Goal: Task Accomplishment & Management: Use online tool/utility

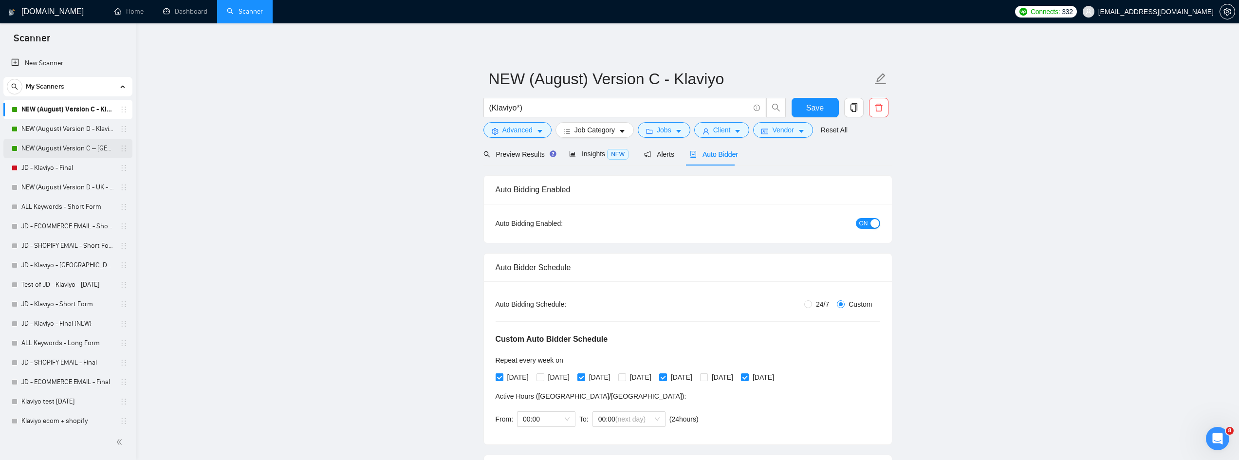
click at [64, 148] on link "NEW (August) Version C – [GEOGRAPHIC_DATA] - Klaviyo" at bounding box center [67, 148] width 93 height 19
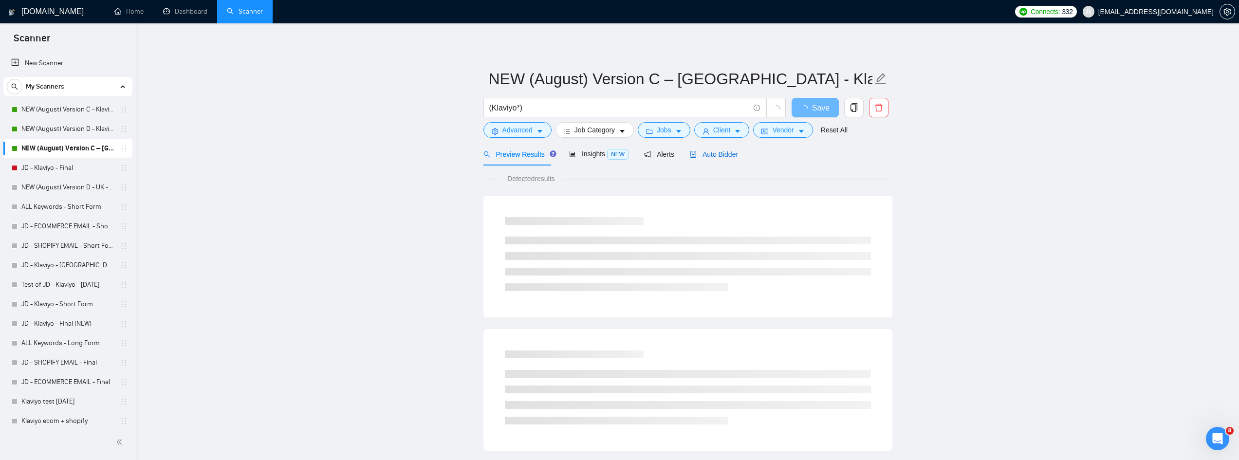
click at [719, 152] on span "Auto Bidder" at bounding box center [714, 154] width 48 height 8
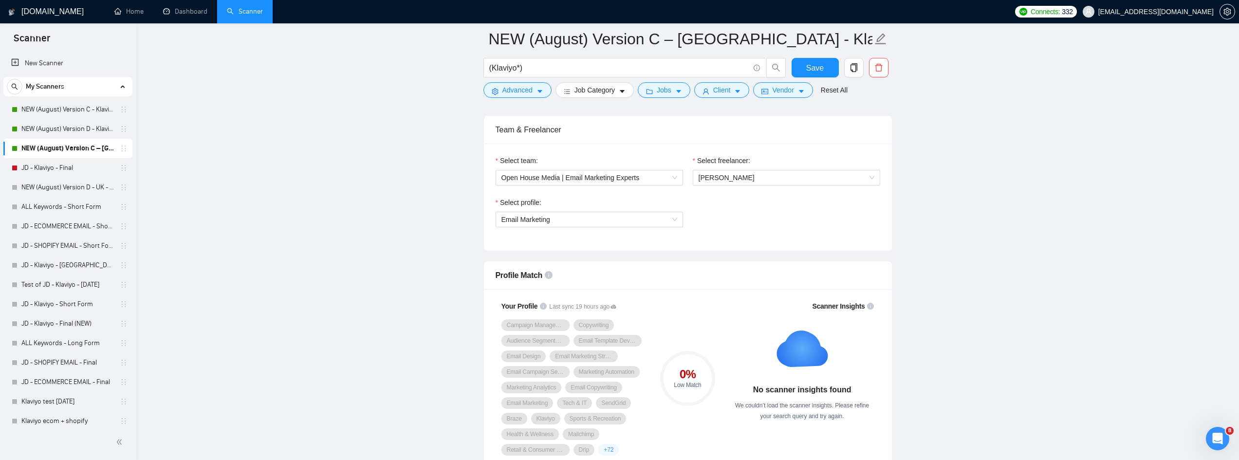
scroll to position [584, 0]
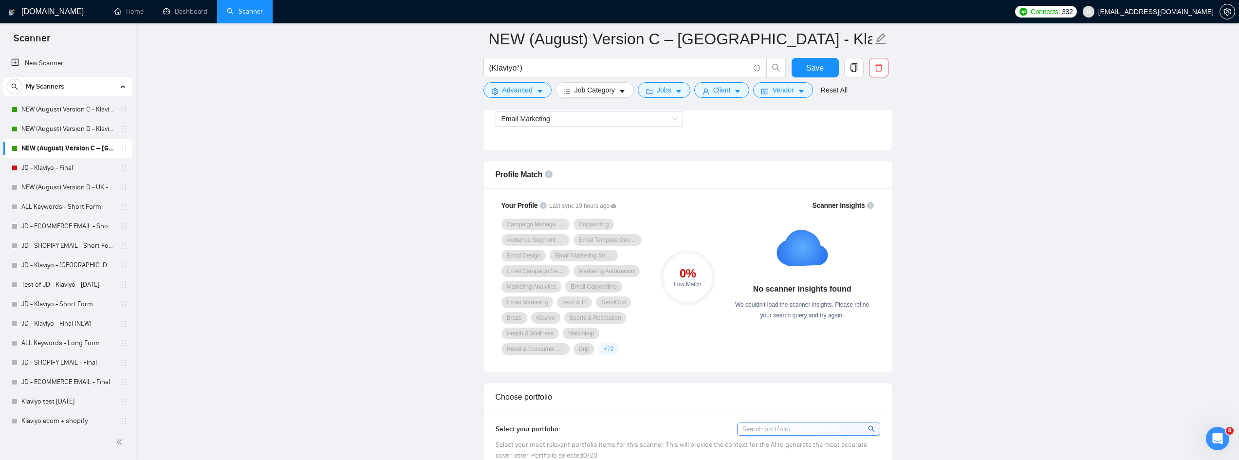
drag, startPoint x: 62, startPoint y: 128, endPoint x: 139, endPoint y: 145, distance: 79.3
click at [62, 128] on link "NEW (August) Version D - Klaviyo" at bounding box center [67, 128] width 93 height 19
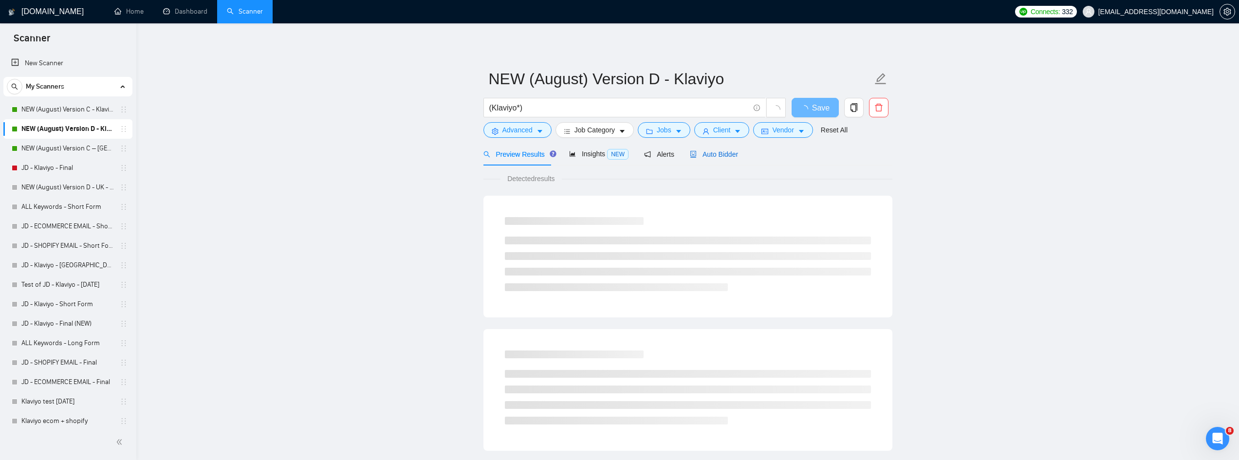
click at [721, 158] on span "Auto Bidder" at bounding box center [714, 154] width 48 height 8
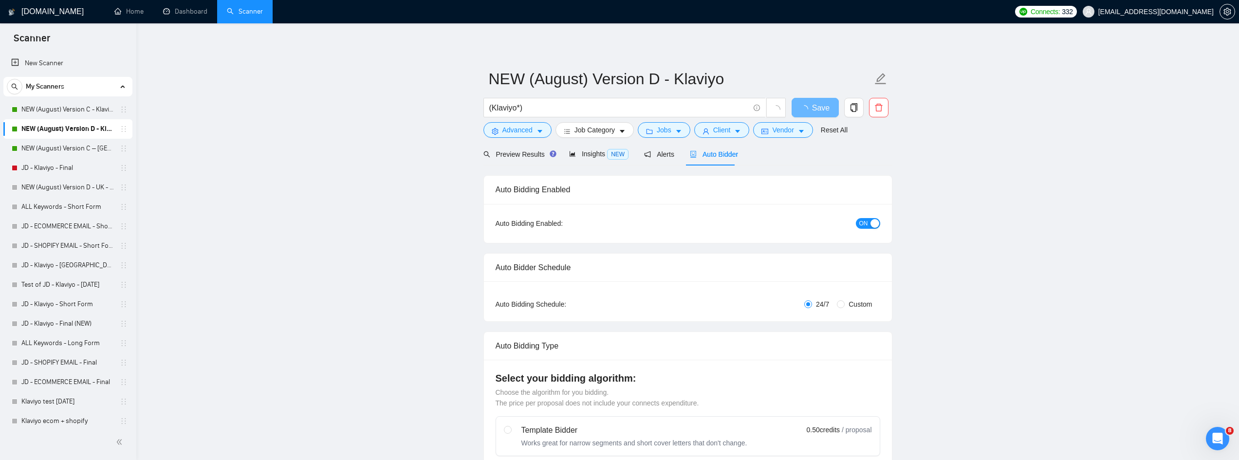
radio input "false"
radio input "true"
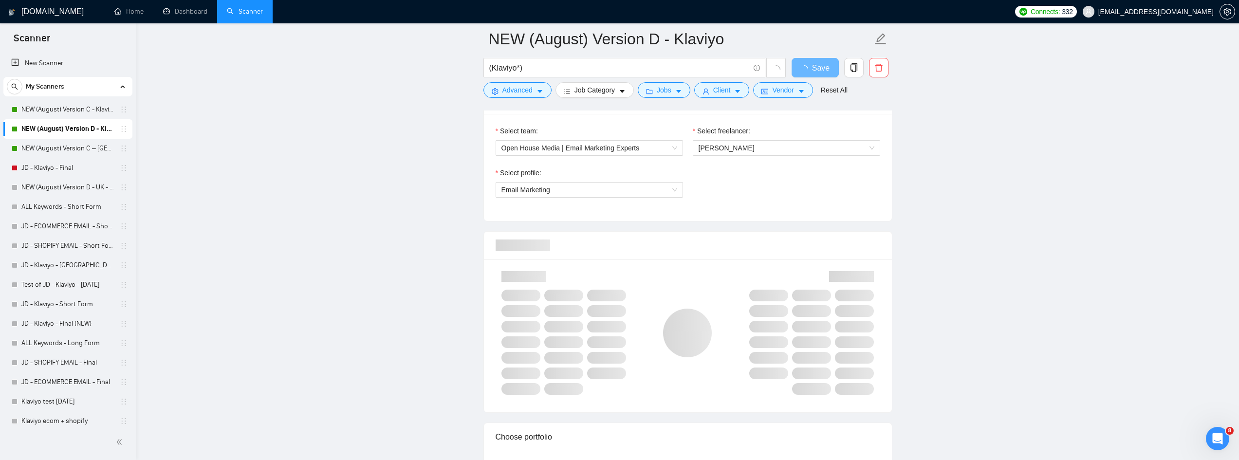
scroll to position [730, 0]
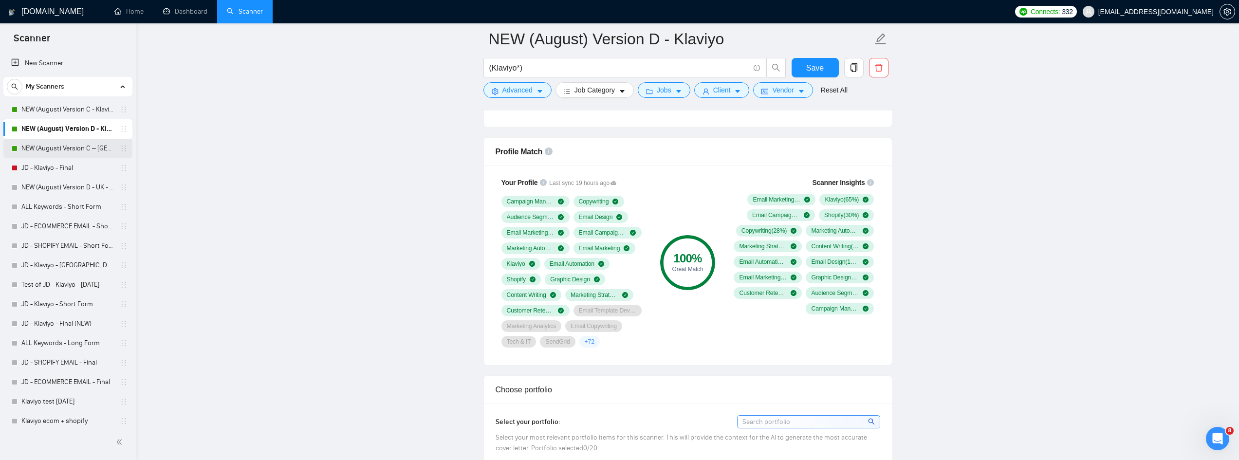
click at [81, 152] on link "NEW (August) Version C – [GEOGRAPHIC_DATA] - Klaviyo" at bounding box center [67, 148] width 93 height 19
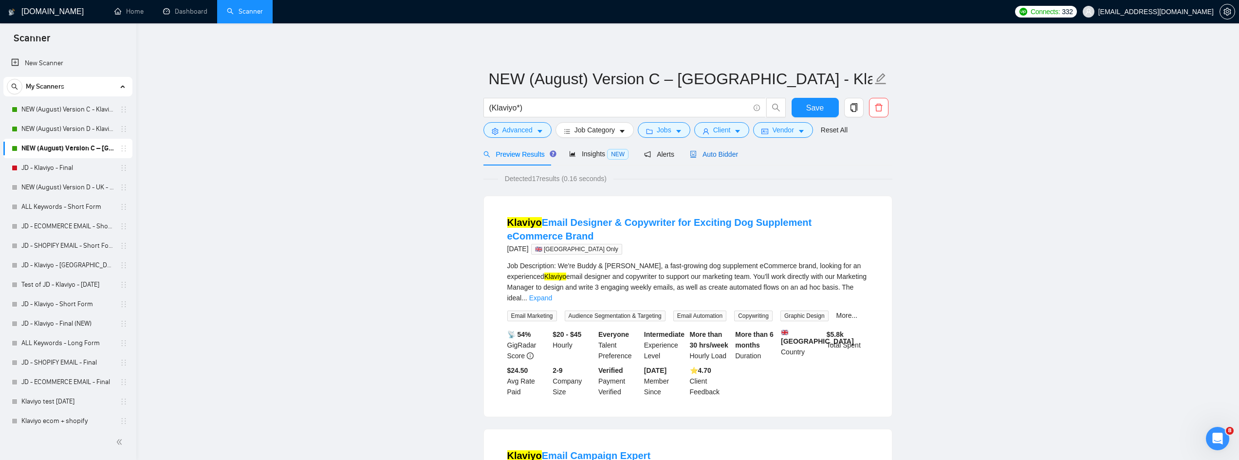
click at [718, 156] on span "Auto Bidder" at bounding box center [714, 154] width 48 height 8
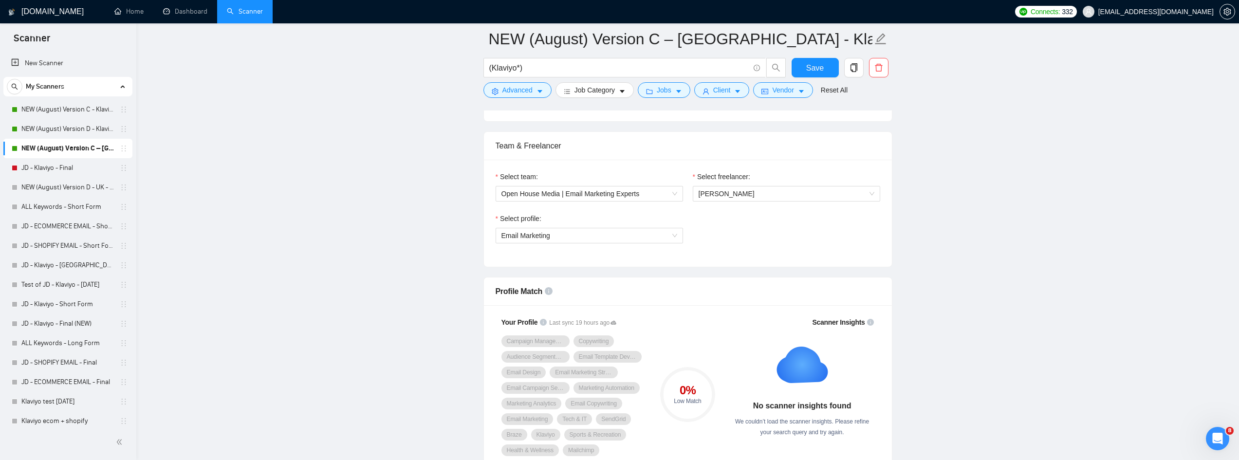
scroll to position [536, 0]
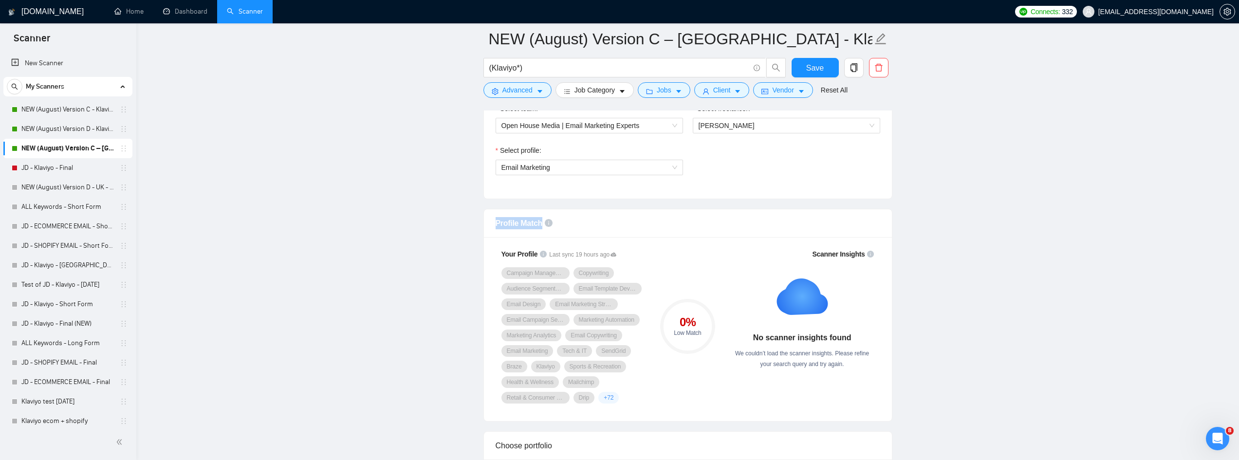
drag, startPoint x: 473, startPoint y: 216, endPoint x: 689, endPoint y: 236, distance: 217.1
click at [640, 168] on span "Email Marketing" at bounding box center [589, 167] width 176 height 15
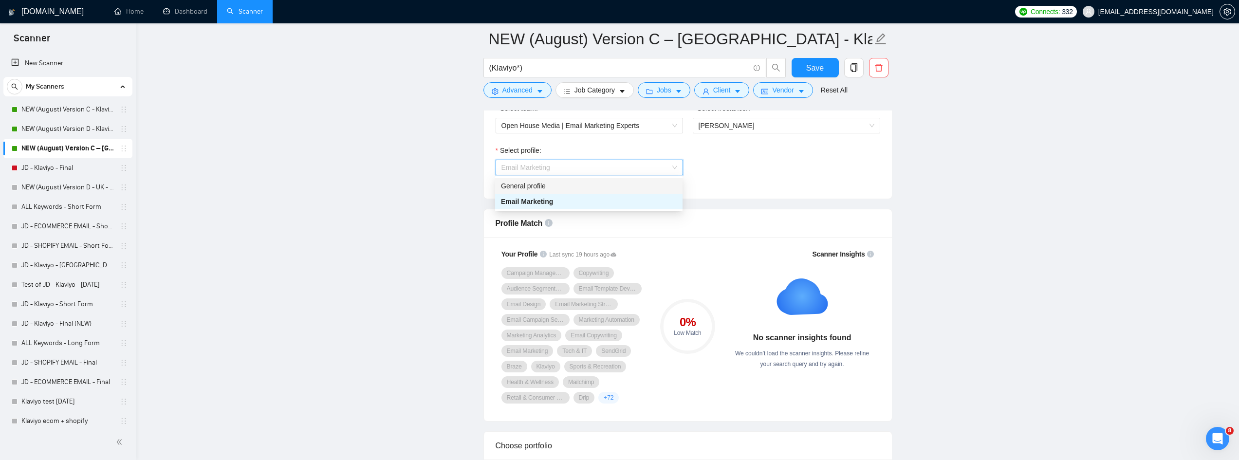
click at [542, 189] on div "General profile" at bounding box center [589, 186] width 176 height 11
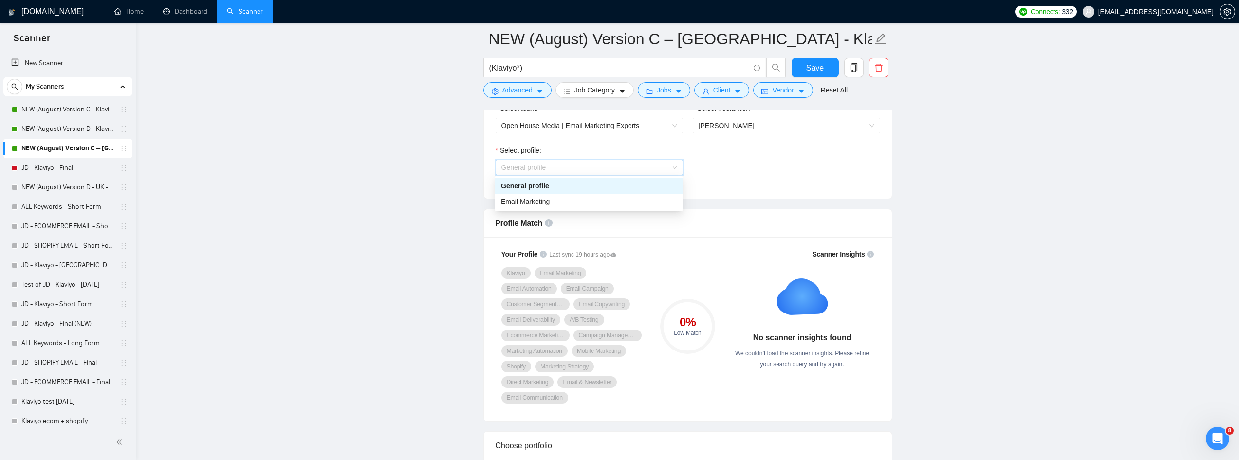
click at [638, 173] on span "General profile" at bounding box center [589, 167] width 176 height 15
click at [562, 206] on div "Email Marketing" at bounding box center [589, 201] width 176 height 11
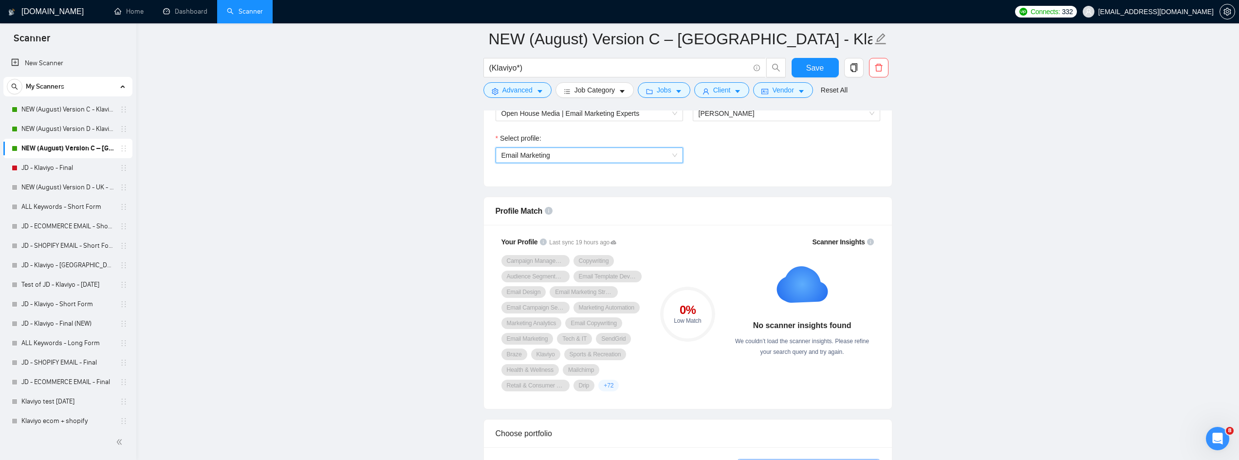
scroll to position [487, 0]
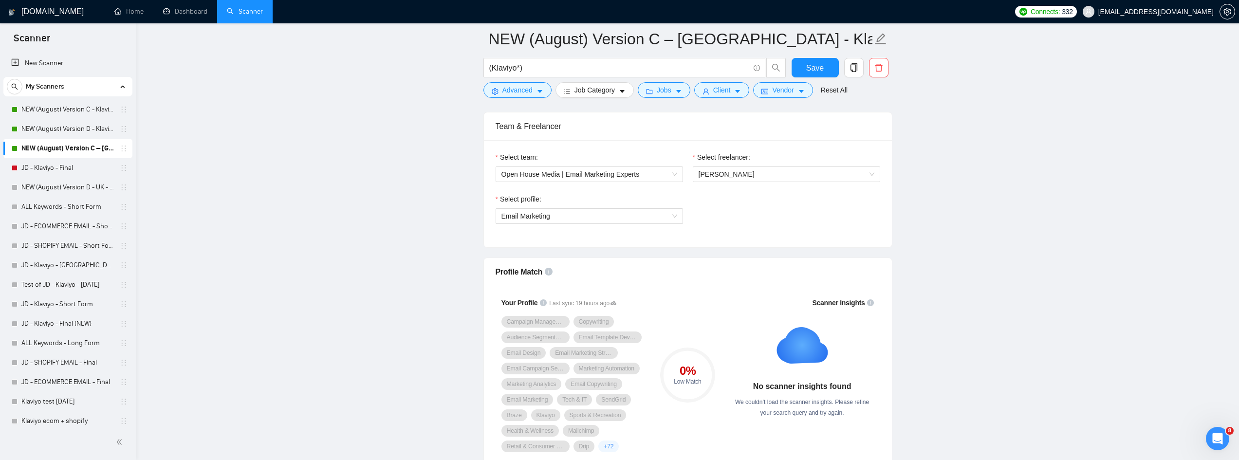
drag, startPoint x: 1118, startPoint y: 149, endPoint x: 1173, endPoint y: 62, distance: 103.2
